Goal: Information Seeking & Learning: Learn about a topic

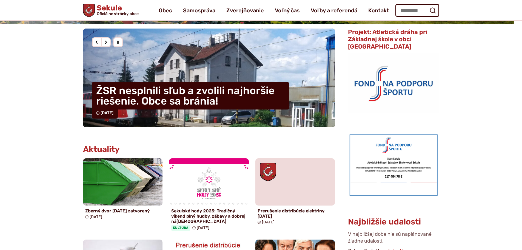
scroll to position [137, 0]
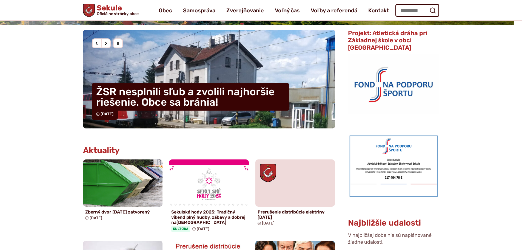
click at [104, 42] on div "Nasledujúci slajd" at bounding box center [106, 43] width 10 height 10
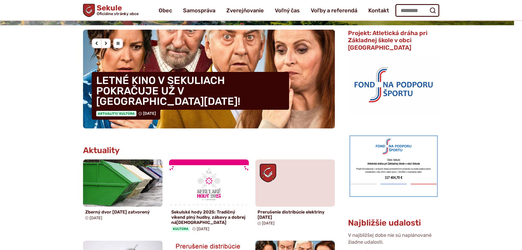
click at [104, 42] on div "Nasledujúci slajd" at bounding box center [106, 43] width 10 height 10
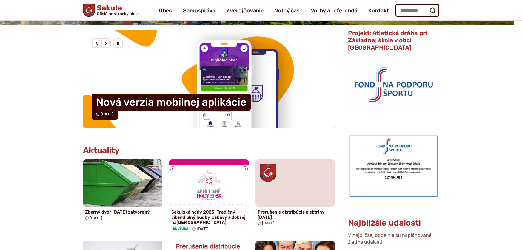
click at [104, 42] on div "Nasledujúci slajd" at bounding box center [106, 43] width 10 height 10
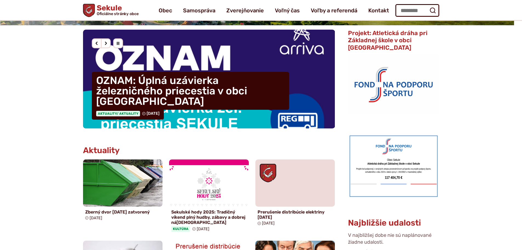
click at [104, 42] on div "Nasledujúci slajd" at bounding box center [106, 43] width 10 height 10
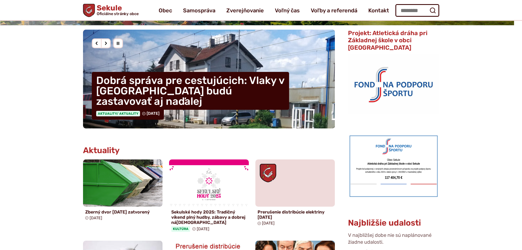
click at [104, 42] on div "Nasledujúci slajd" at bounding box center [106, 43] width 10 height 10
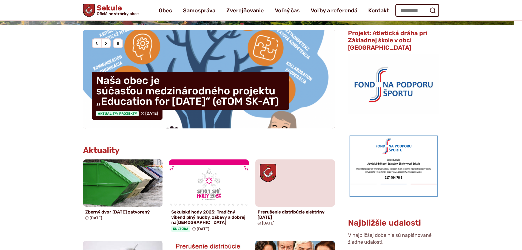
click at [187, 77] on h4 "Naša obec je súčasťou medzinárodného projektu „Education for [DATE]“ (eTOM SK-A…" at bounding box center [190, 91] width 197 height 38
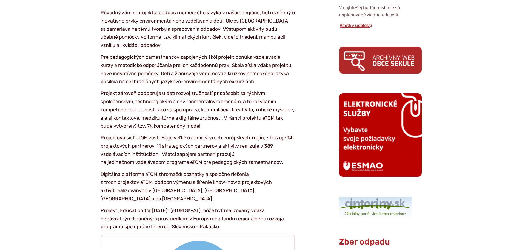
scroll to position [356, 0]
